Goal: Use online tool/utility: Utilize a website feature to perform a specific function

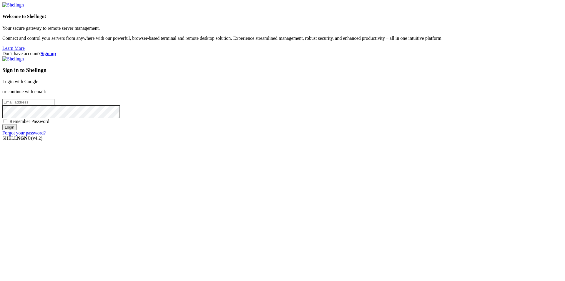
click at [38, 84] on link "Login with Google" at bounding box center [20, 81] width 36 height 5
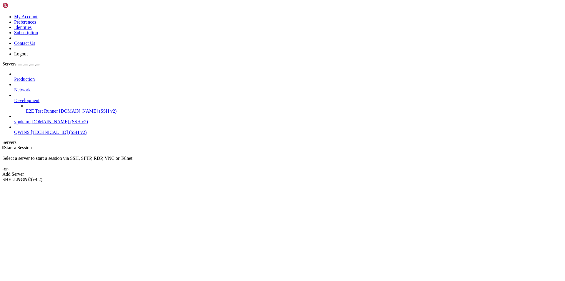
click at [31, 119] on span "[DOMAIN_NAME] (SSH v2)" at bounding box center [60, 121] width 58 height 5
click at [29, 119] on span "vpnkam" at bounding box center [21, 121] width 15 height 5
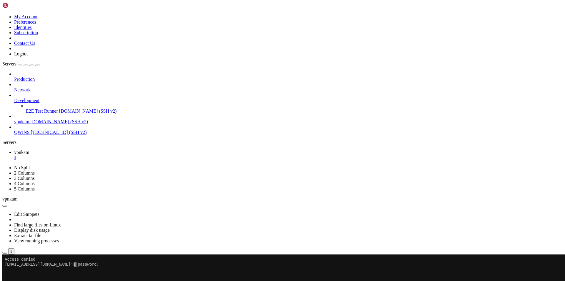
click at [84, 270] on x-row at bounding box center [248, 268] width 486 height 5
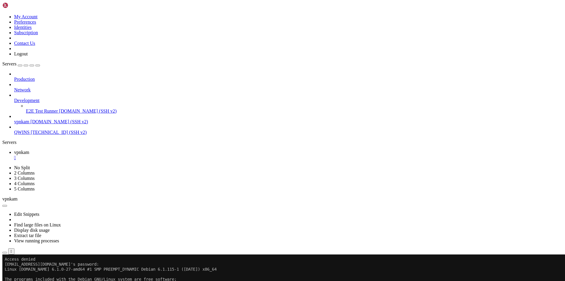
drag, startPoint x: 163, startPoint y: 253, endPoint x: 90, endPoint y: 227, distance: 77.3
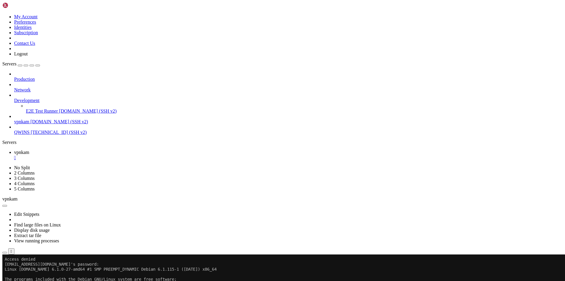
click at [5, 254] on div at bounding box center [3, 254] width 2 height 0
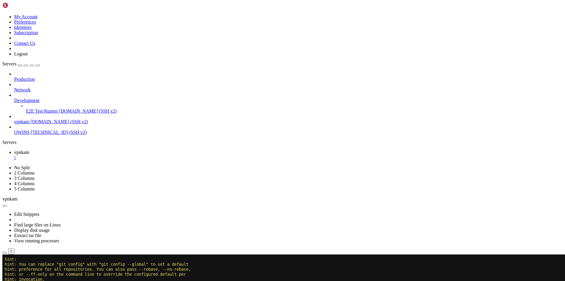
scroll to position [125, 0]
